Goal: Task Accomplishment & Management: Manage account settings

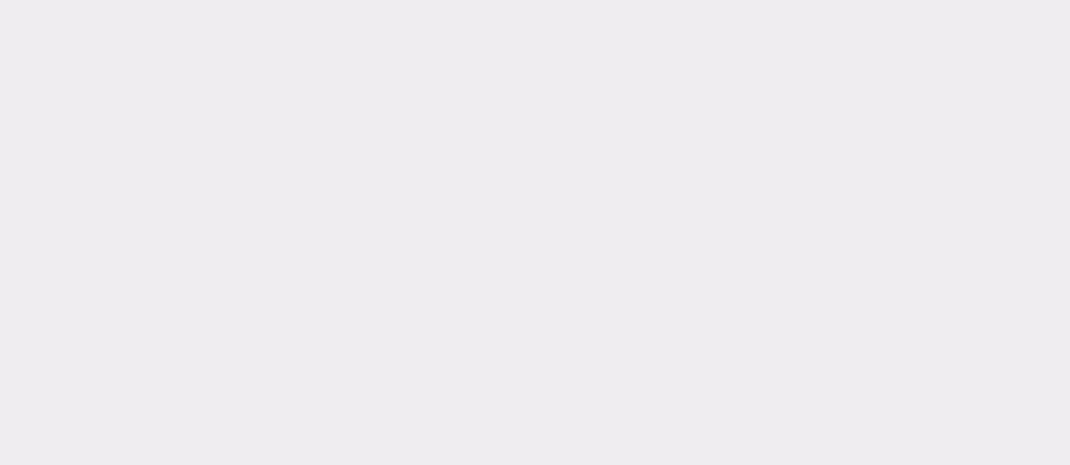
click at [489, 295] on div at bounding box center [535, 232] width 1070 height 465
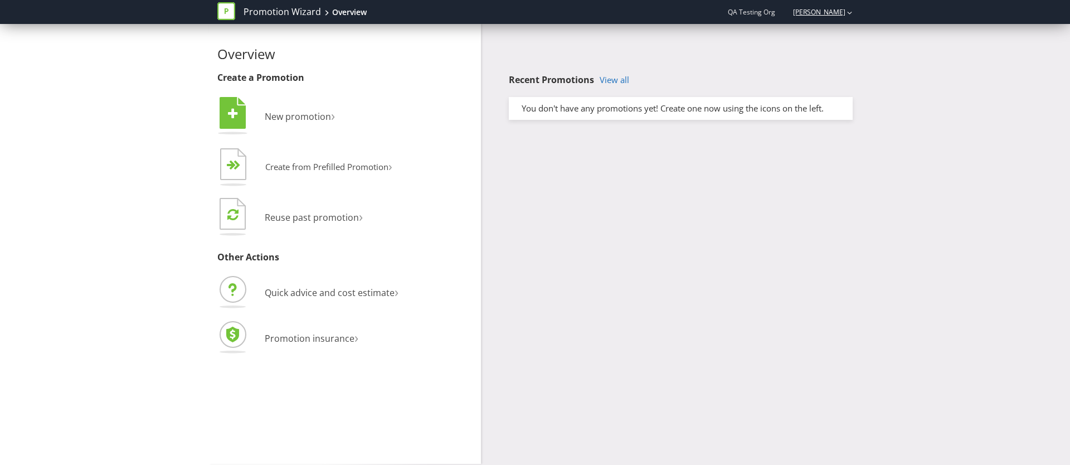
click at [837, 14] on link "Mia Balayan" at bounding box center [814, 11] width 64 height 9
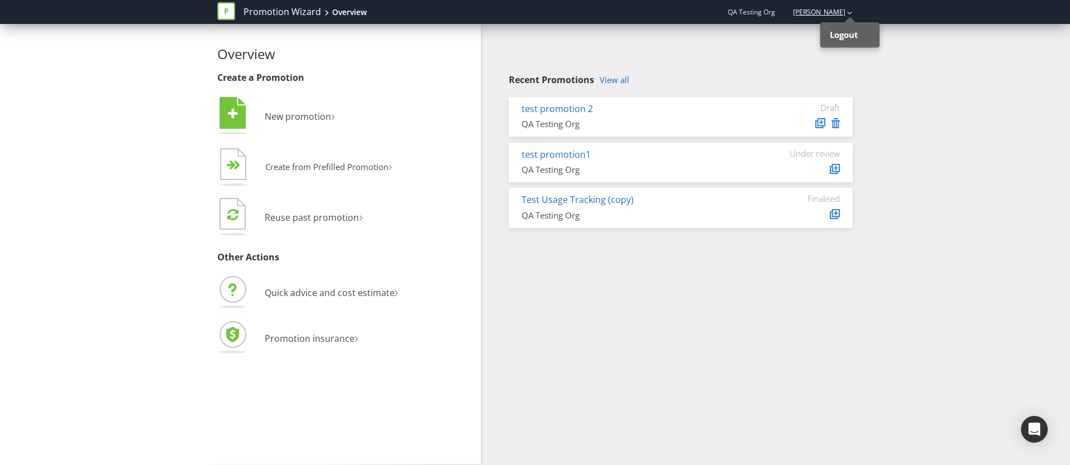
click at [843, 14] on link "Mia Balayan" at bounding box center [814, 11] width 64 height 9
click at [847, 38] on strong "Logout" at bounding box center [844, 34] width 28 height 11
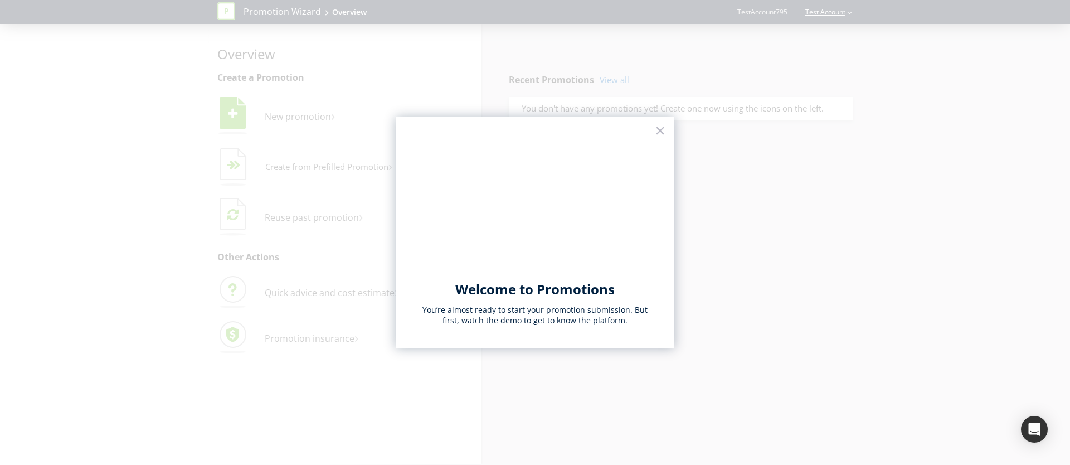
click at [825, 11] on div at bounding box center [535, 232] width 1070 height 465
click at [662, 134] on button "×" at bounding box center [660, 130] width 11 height 18
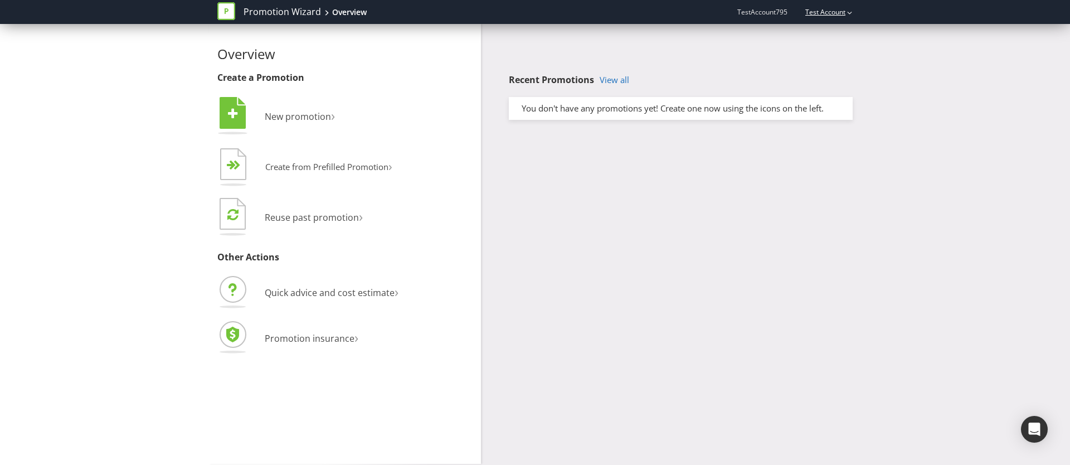
click at [819, 10] on link "Test Account" at bounding box center [819, 11] width 51 height 9
click at [760, 14] on span "TestAccount795" at bounding box center [762, 11] width 50 height 9
click at [773, 12] on span "TestAccount795" at bounding box center [762, 11] width 50 height 9
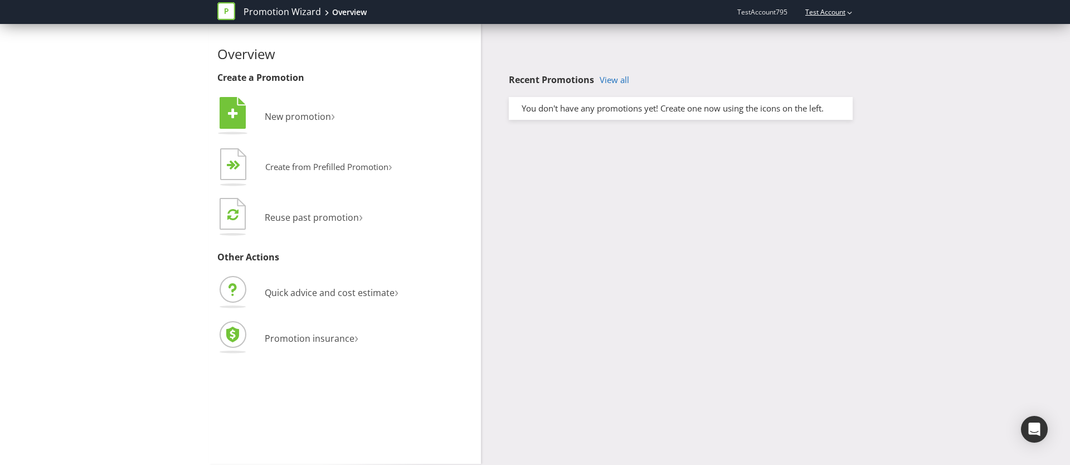
click at [829, 12] on link "Test Account" at bounding box center [819, 11] width 51 height 9
click at [803, 190] on div "Overview Create a Promotion  New promotion ›   Create from Prefilled Promoti…" at bounding box center [535, 244] width 652 height 440
click at [815, 12] on link "Test Account" at bounding box center [819, 11] width 51 height 9
click at [773, 11] on span "TestAccount795" at bounding box center [762, 11] width 50 height 9
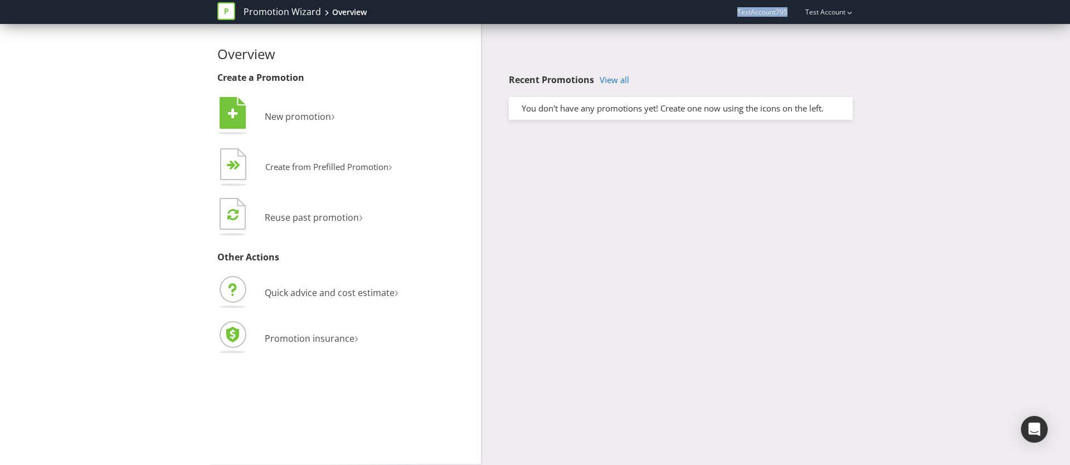
click at [773, 11] on span "TestAccount795" at bounding box center [762, 11] width 50 height 9
click at [829, 13] on link "Test Account" at bounding box center [819, 11] width 51 height 9
click at [814, 6] on div "Test Account Logout" at bounding box center [823, 12] width 59 height 20
click at [828, 20] on div "Test Account" at bounding box center [823, 12] width 59 height 20
click at [833, 32] on strong "Logout" at bounding box center [844, 34] width 28 height 11
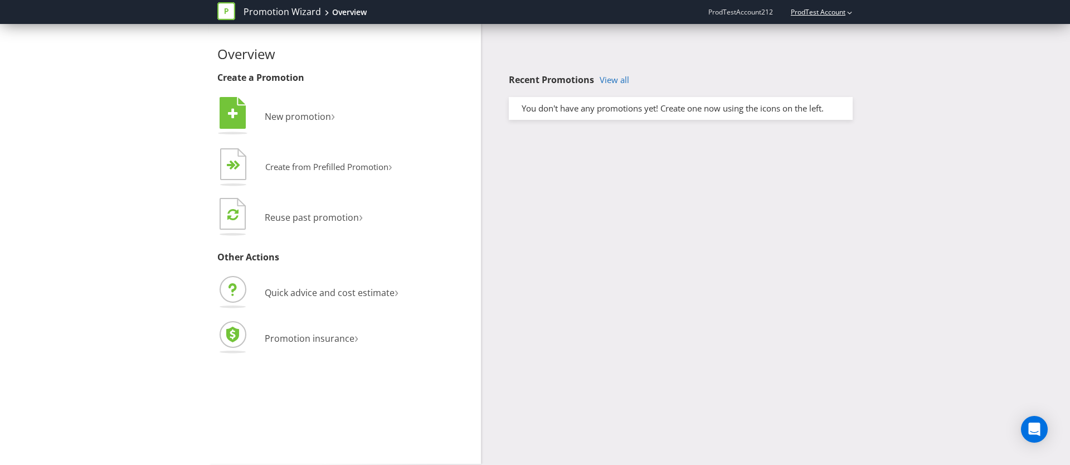
click at [814, 11] on link "ProdTest Account" at bounding box center [813, 11] width 66 height 9
